Goal: Obtain resource: Download file/media

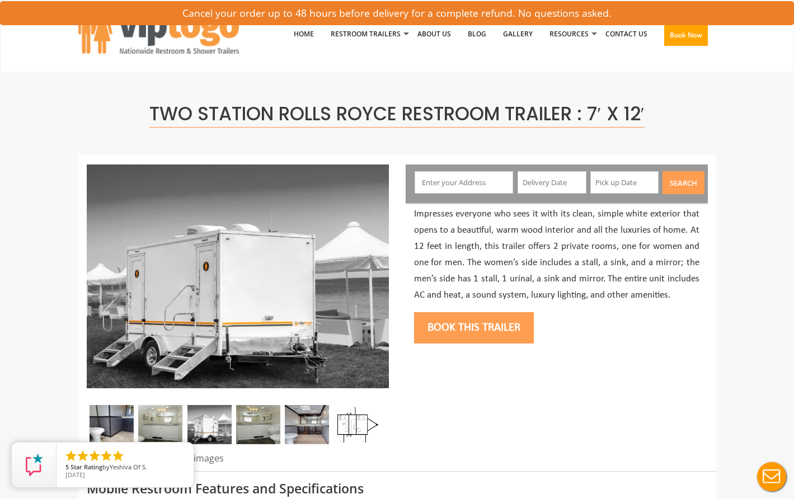
scroll to position [95, 0]
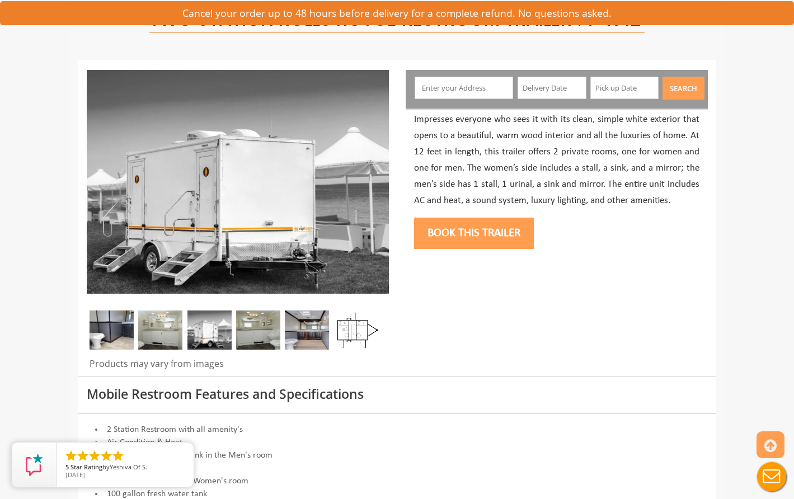
click at [356, 327] on img at bounding box center [356, 330] width 44 height 39
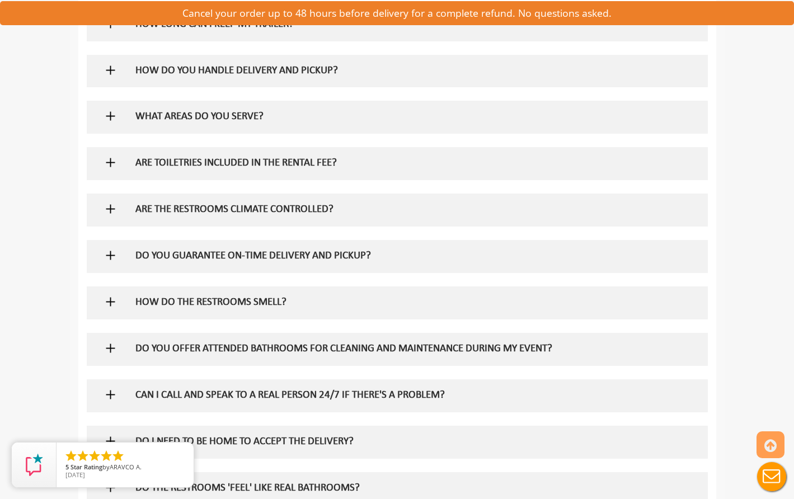
scroll to position [1833, 0]
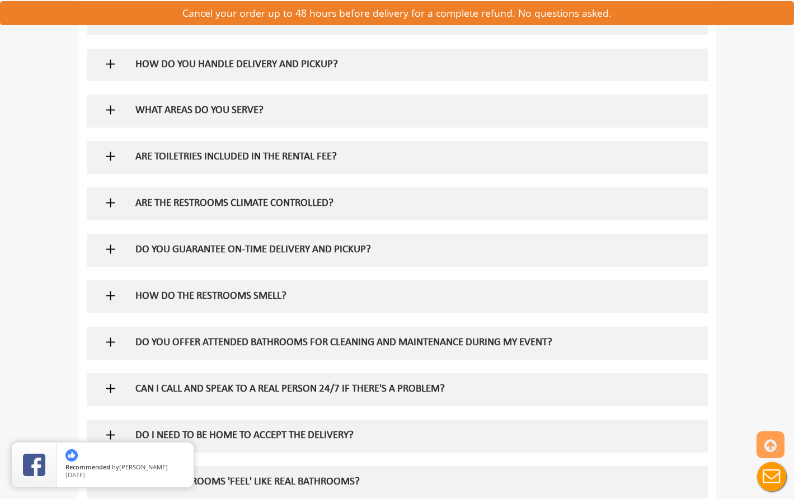
click at [172, 198] on h5 "ARE THE RESTROOMS CLIMATE CONTROLLED?" at bounding box center [378, 204] width 487 height 12
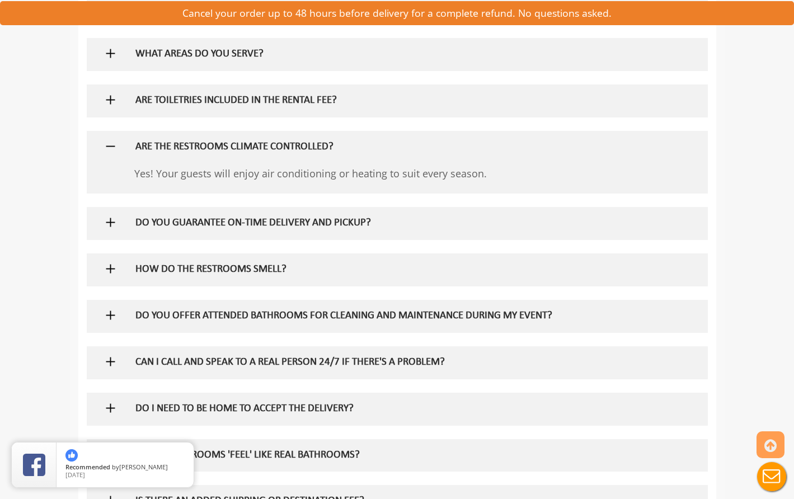
scroll to position [1929, 0]
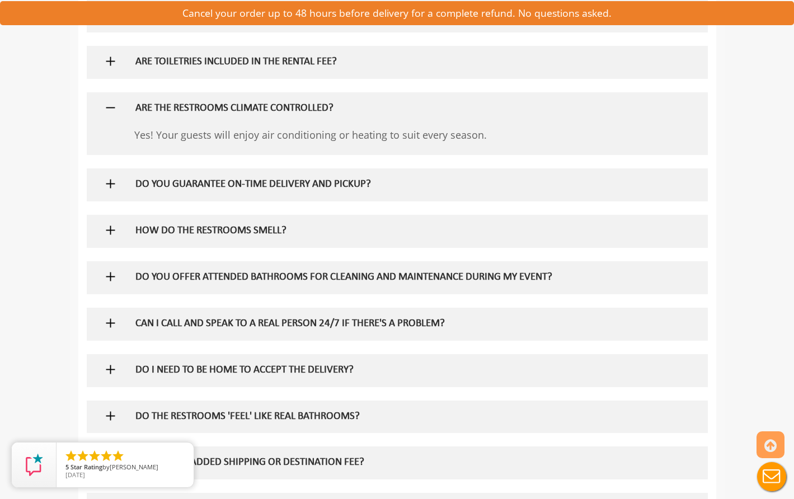
click at [256, 225] on h5 "HOW DO THE RESTROOMS SMELL?" at bounding box center [378, 231] width 487 height 12
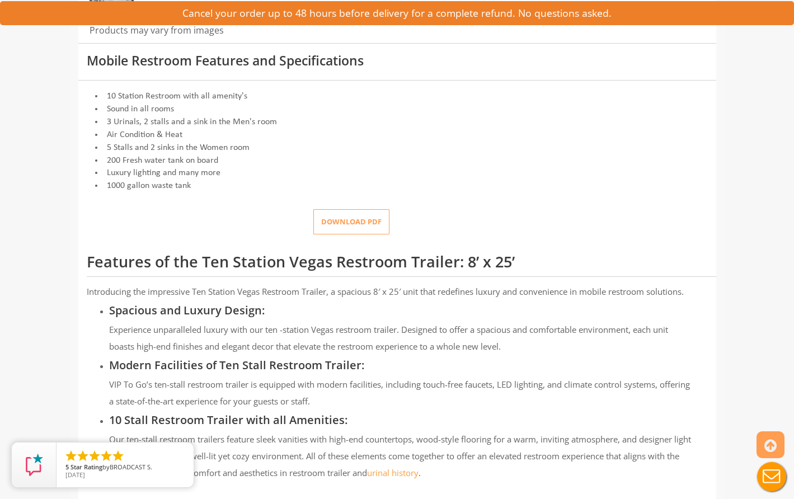
scroll to position [475, 0]
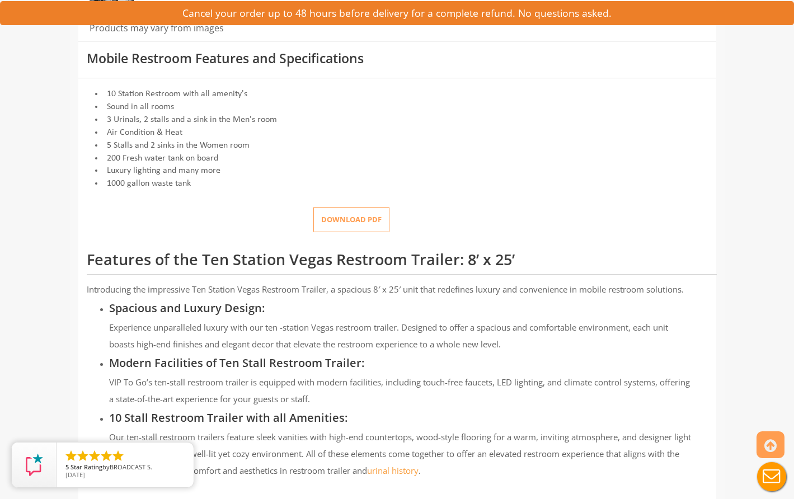
click at [351, 214] on button "Download pdf" at bounding box center [351, 219] width 76 height 25
